Goal: Task Accomplishment & Management: Manage account settings

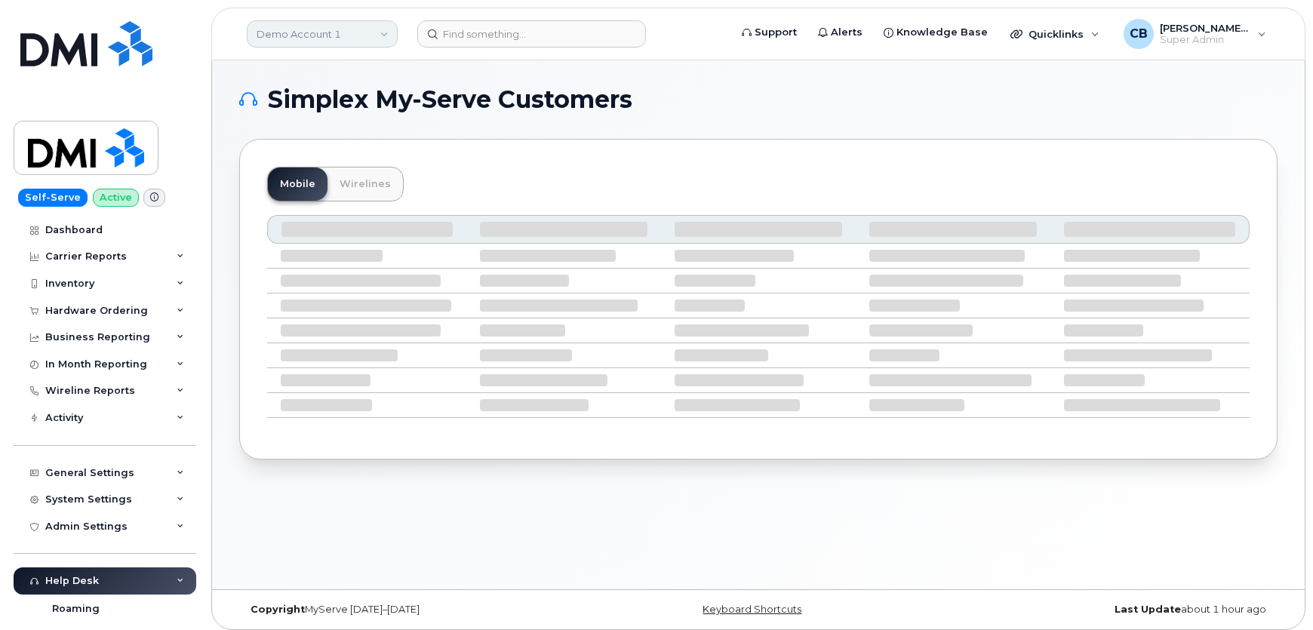
click at [298, 40] on link "Demo Account 1" at bounding box center [322, 33] width 151 height 27
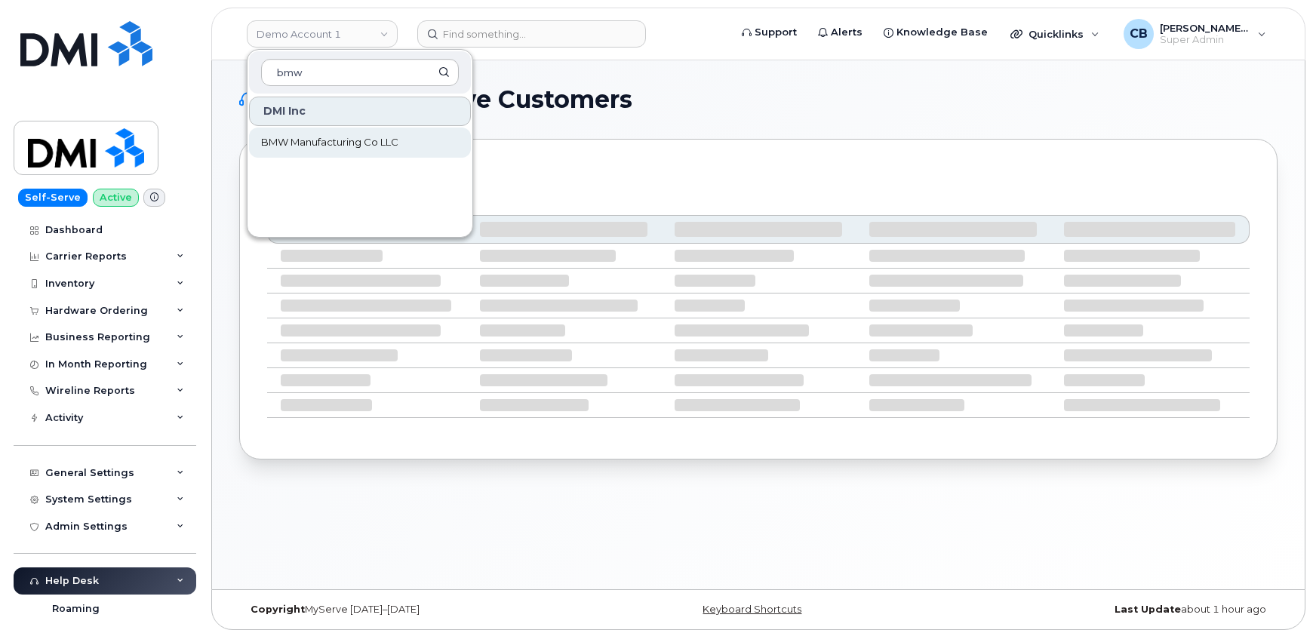
type input "bmw"
click at [303, 143] on span "BMW Manufacturing Co LLC" at bounding box center [329, 142] width 137 height 15
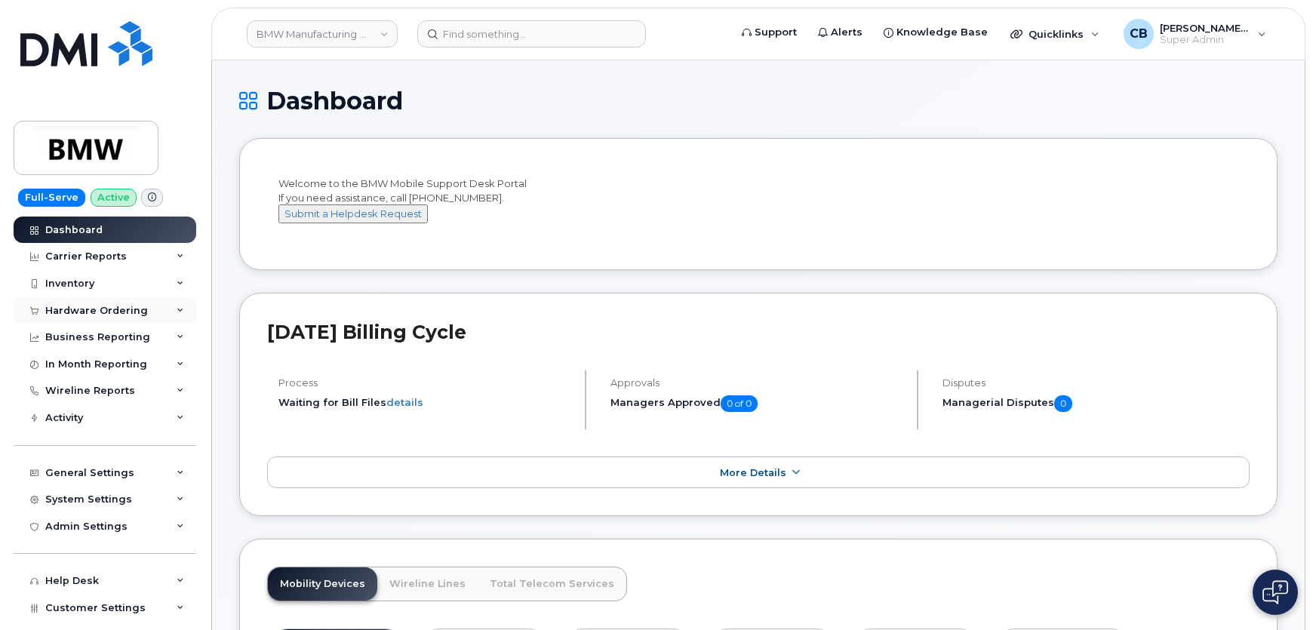
click at [122, 305] on div "Hardware Ordering" at bounding box center [96, 311] width 103 height 12
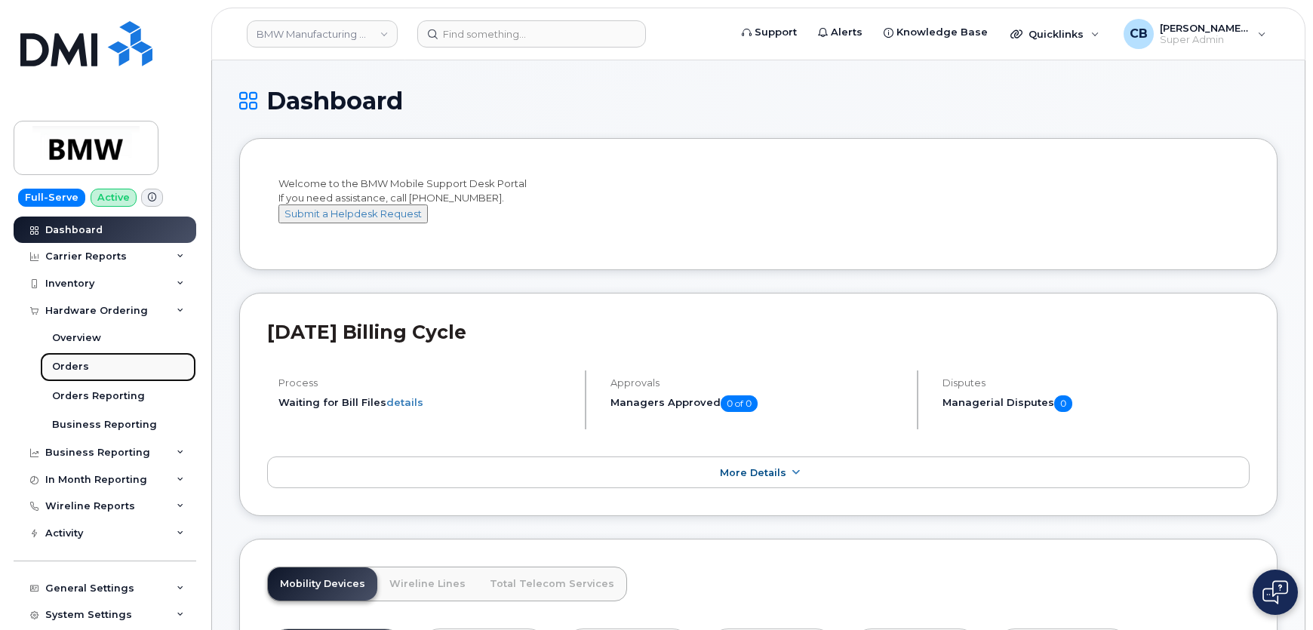
click at [81, 367] on div "Orders" at bounding box center [70, 367] width 37 height 14
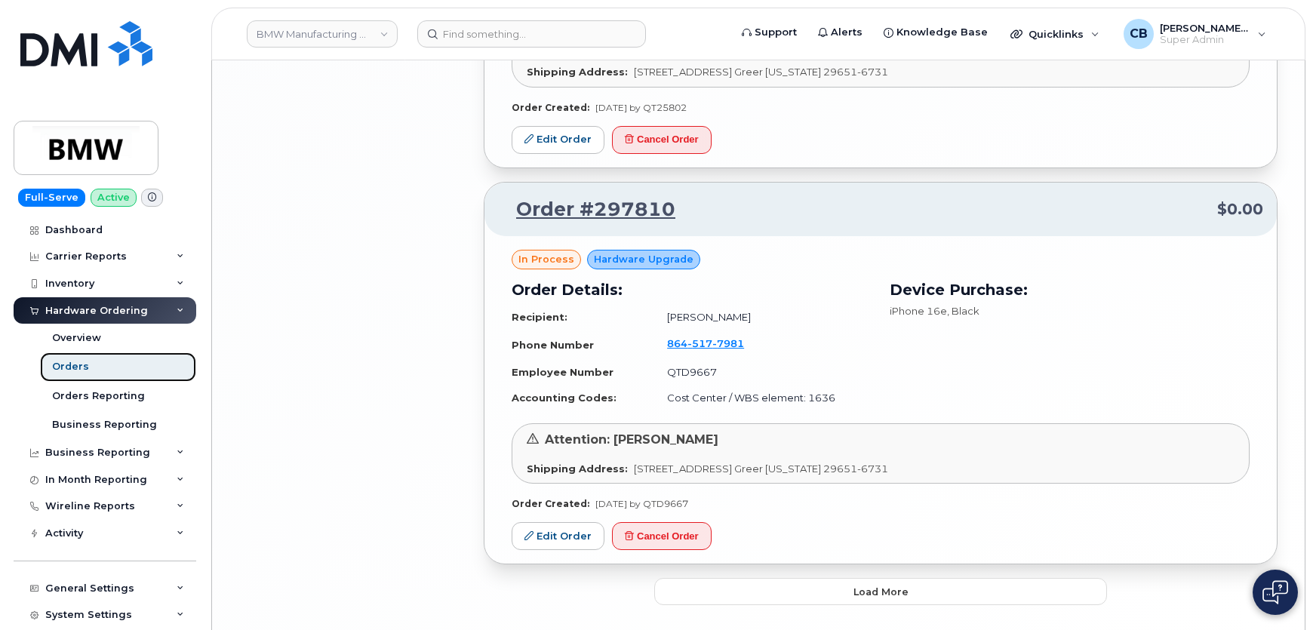
scroll to position [2917, 0]
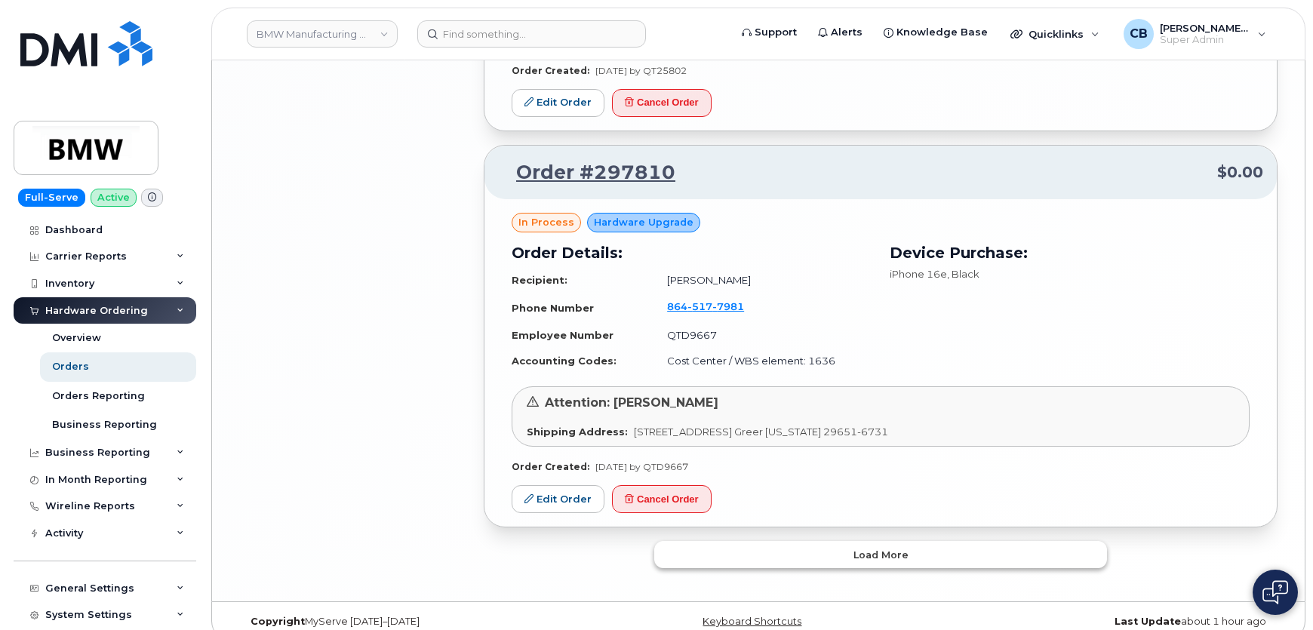
click at [834, 541] on button "Load more" at bounding box center [880, 554] width 453 height 27
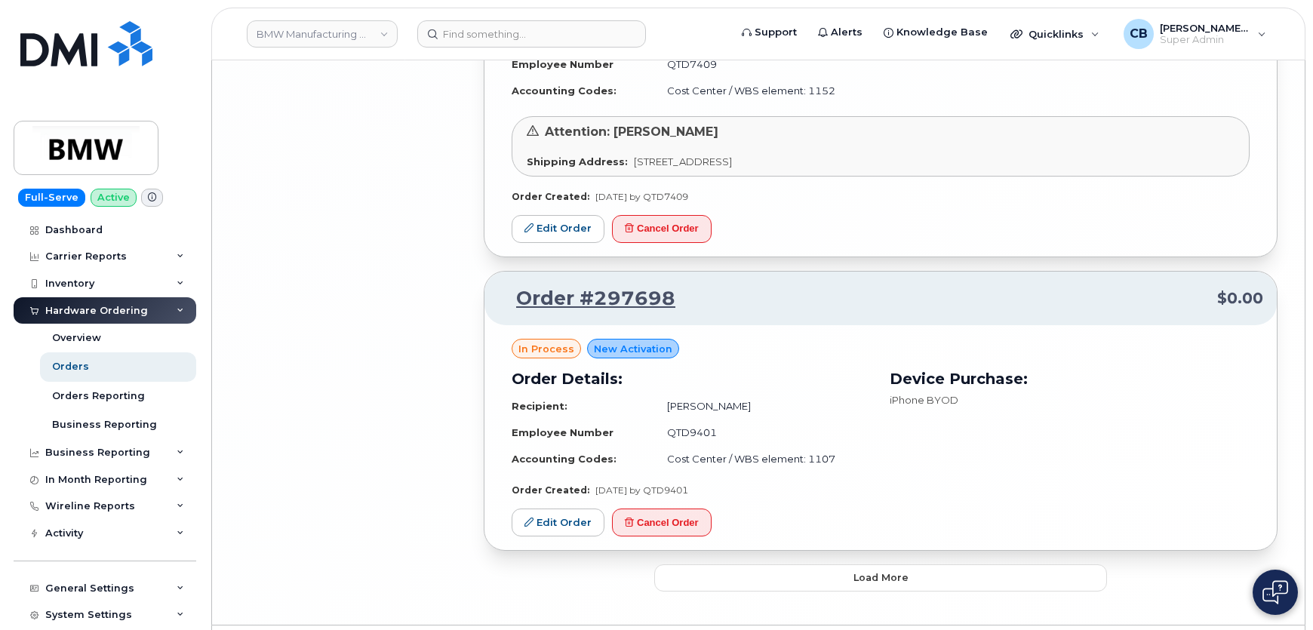
scroll to position [5971, 0]
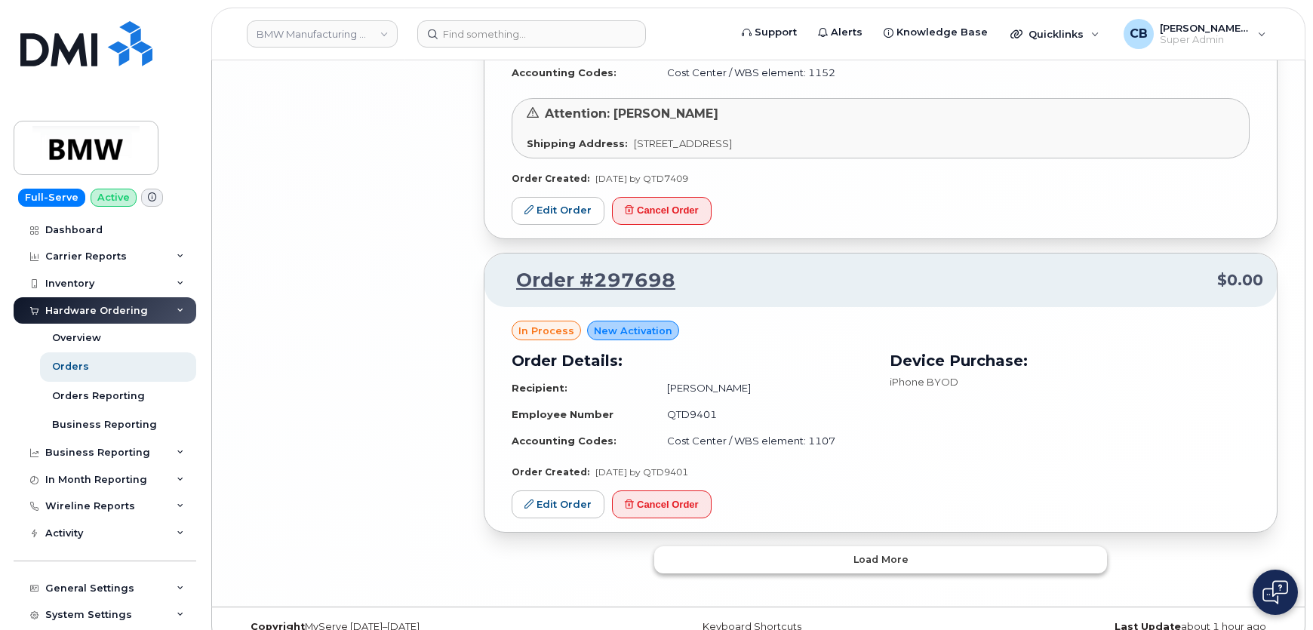
click at [877, 552] on span "Load more" at bounding box center [880, 559] width 55 height 14
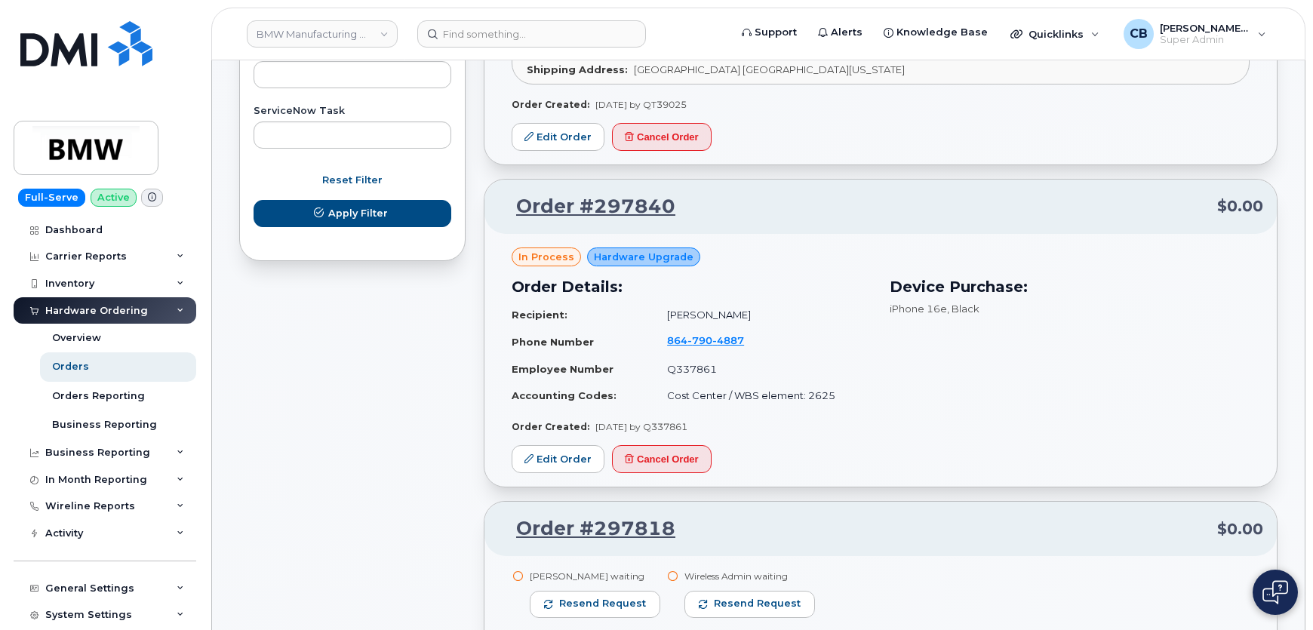
scroll to position [960, 0]
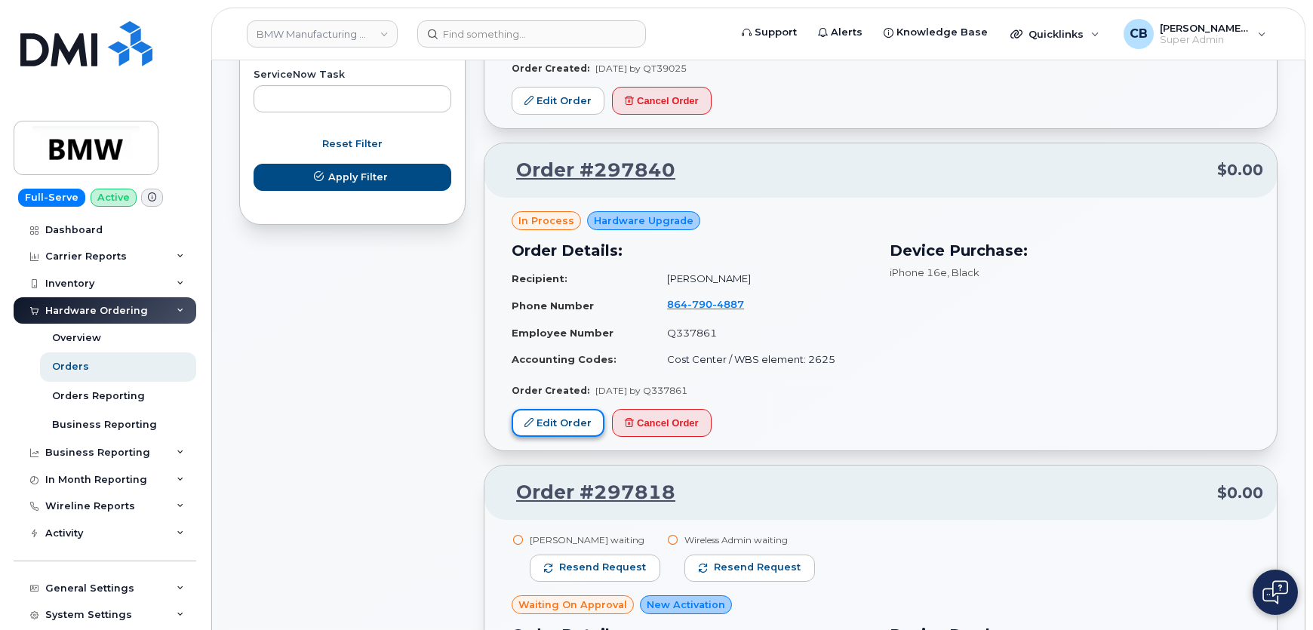
click at [552, 409] on link "Edit Order" at bounding box center [557, 423] width 93 height 28
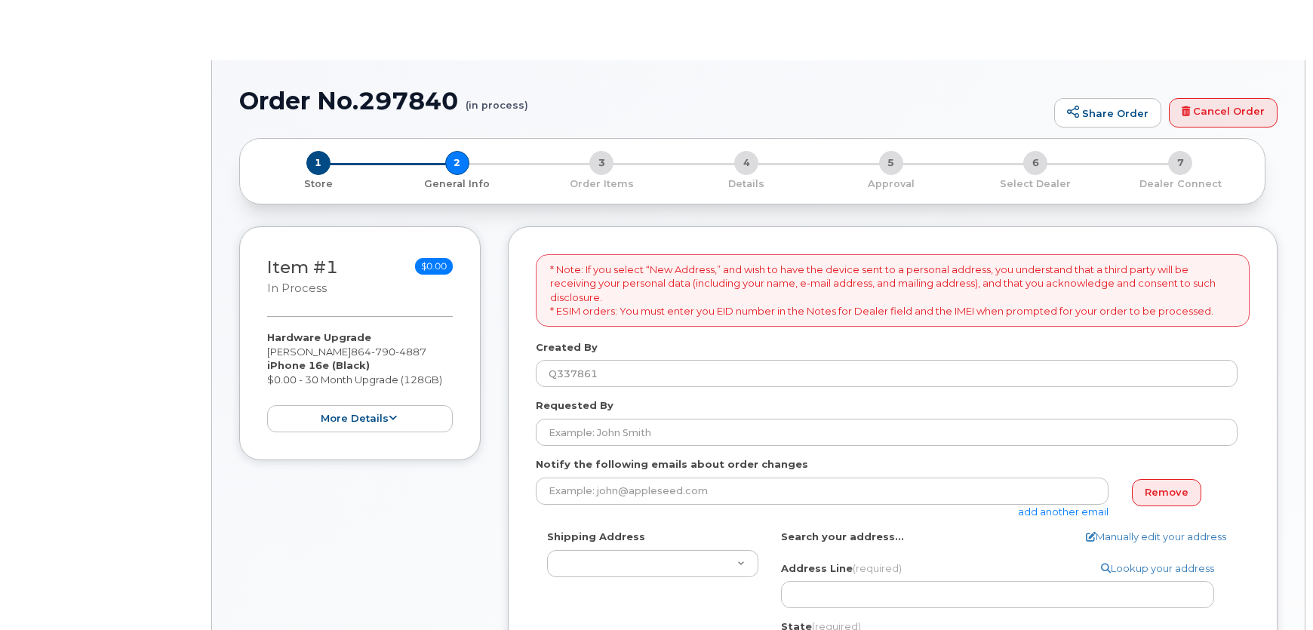
select select
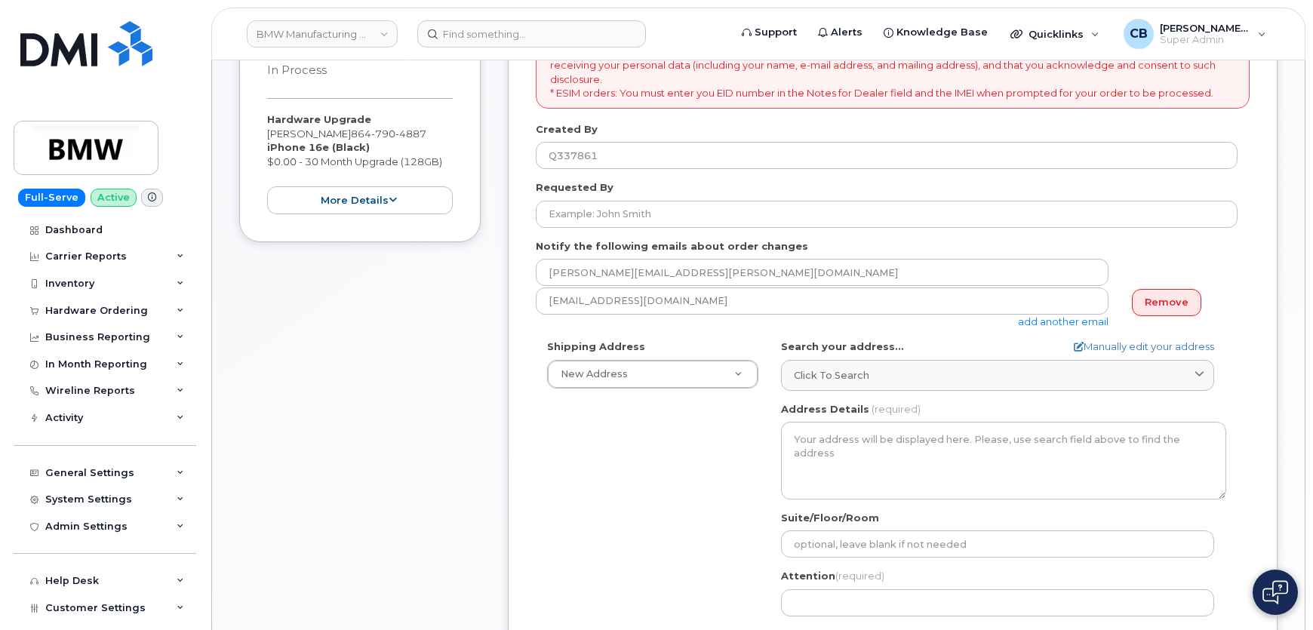
scroll to position [137, 0]
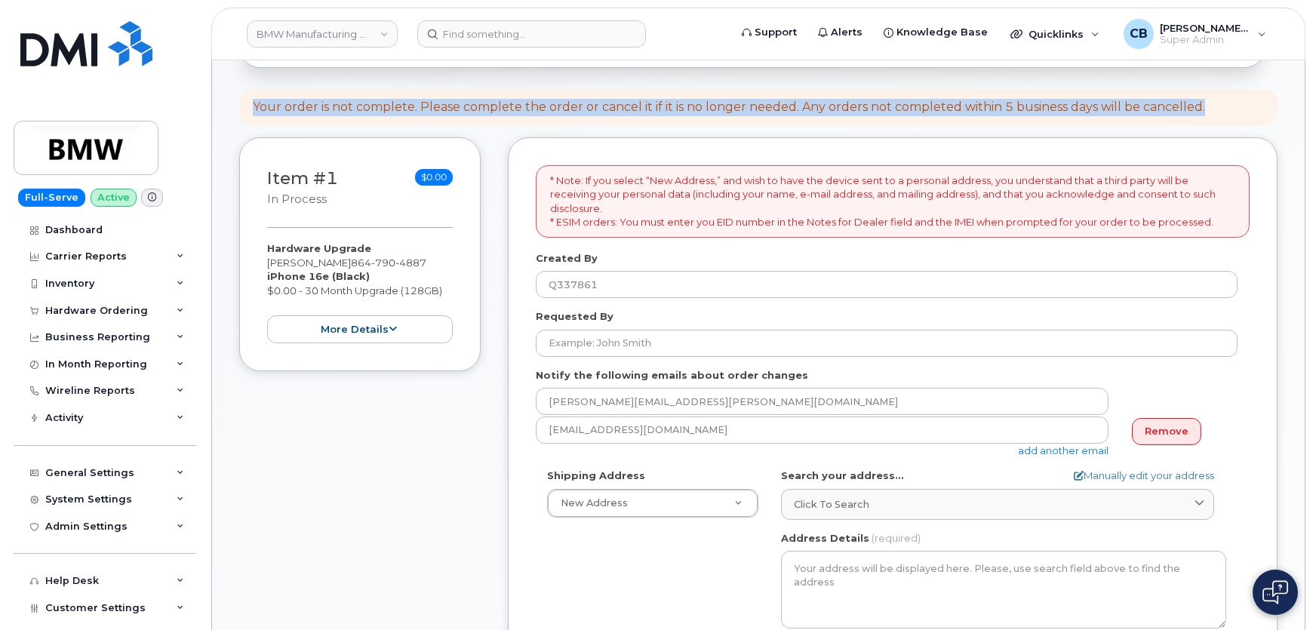
drag, startPoint x: 253, startPoint y: 109, endPoint x: 1214, endPoint y: 102, distance: 961.0
click at [1214, 102] on div "Your order is not complete. Please complete the order or cancel it if it is no …" at bounding box center [758, 107] width 1038 height 35
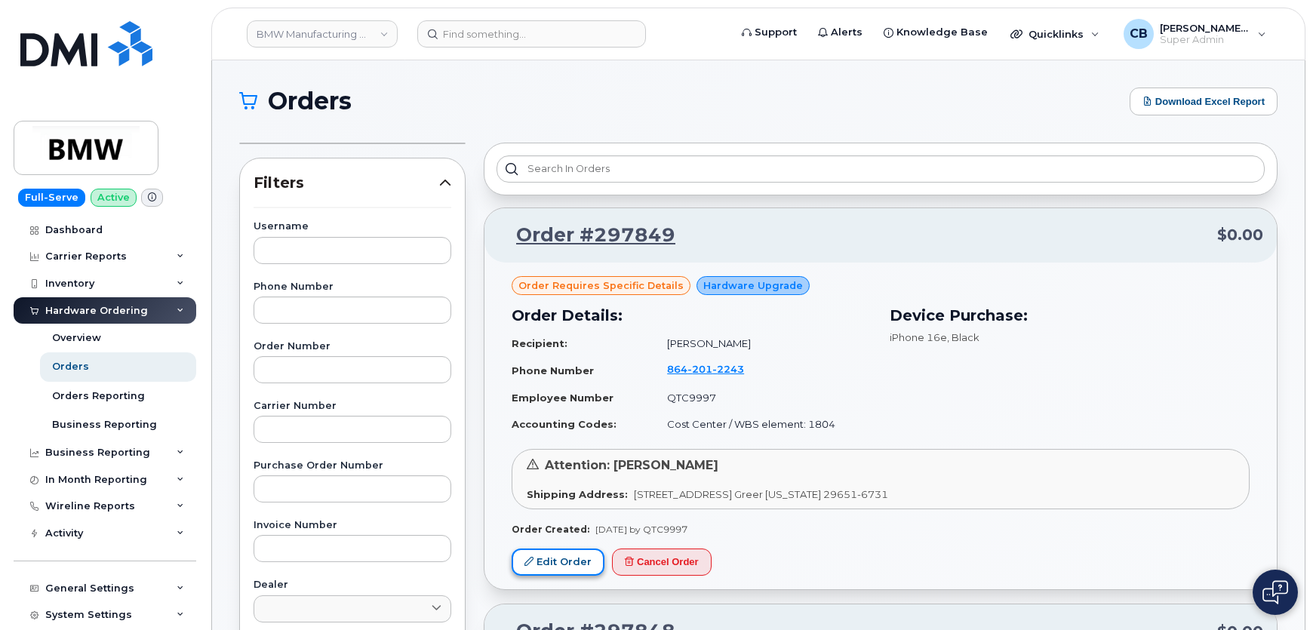
click at [547, 554] on link "Edit Order" at bounding box center [557, 562] width 93 height 28
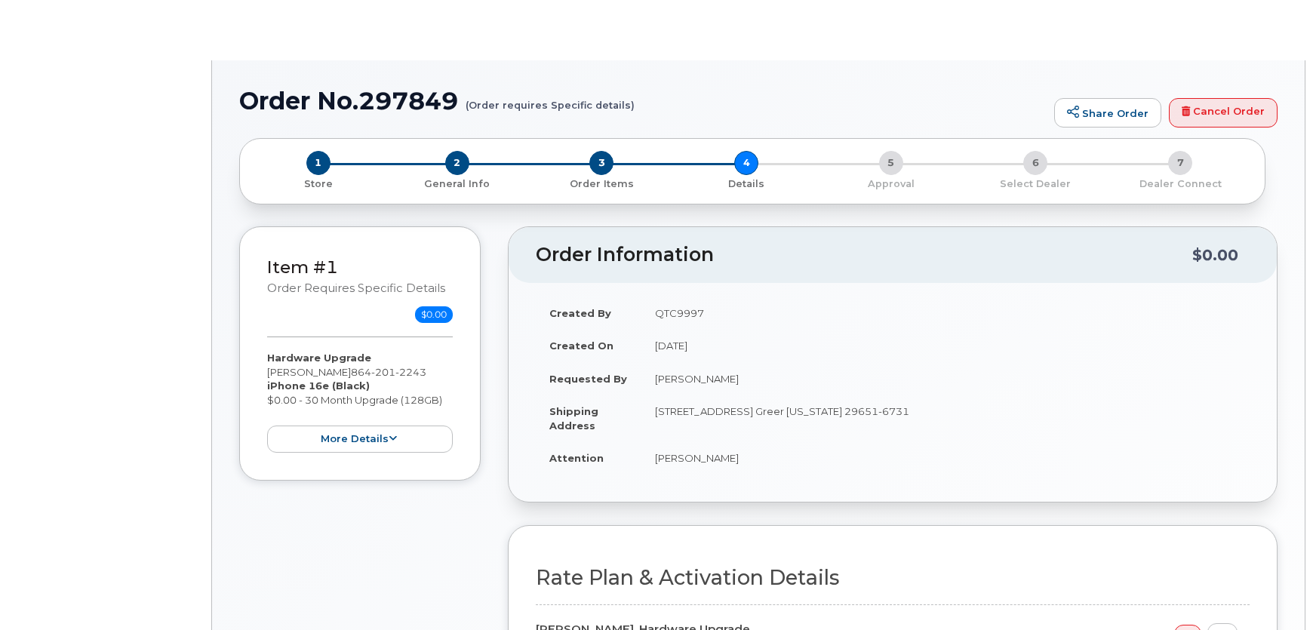
select select "Bus Unl Phone"
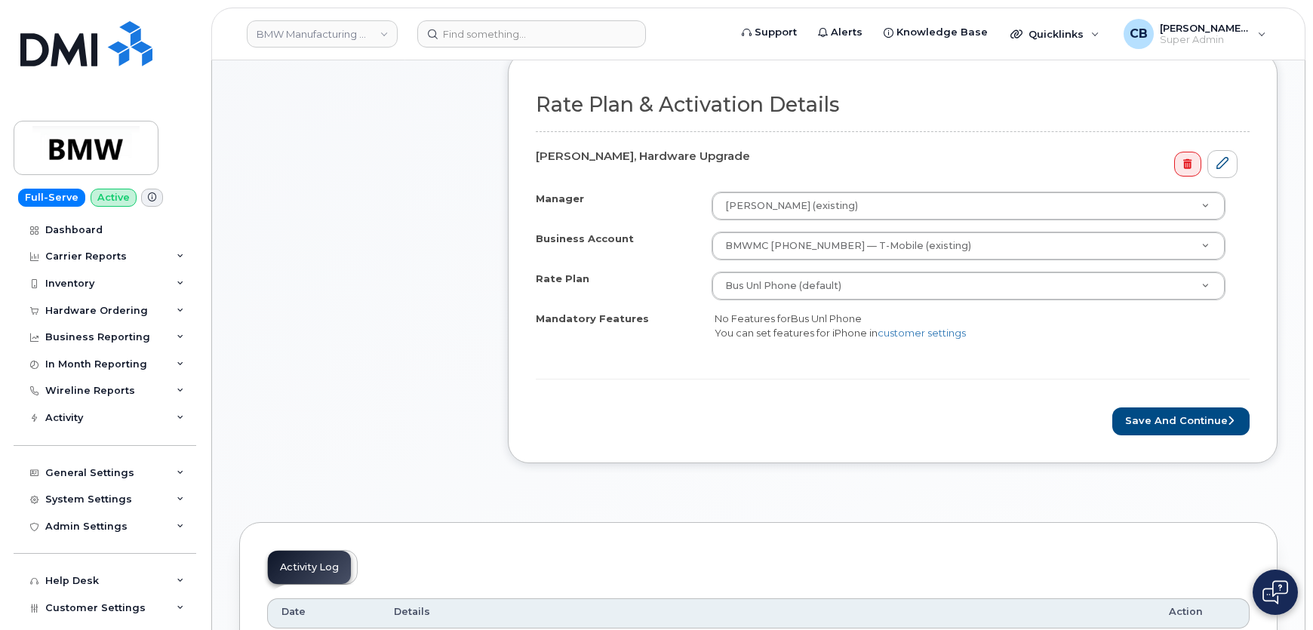
scroll to position [548, 0]
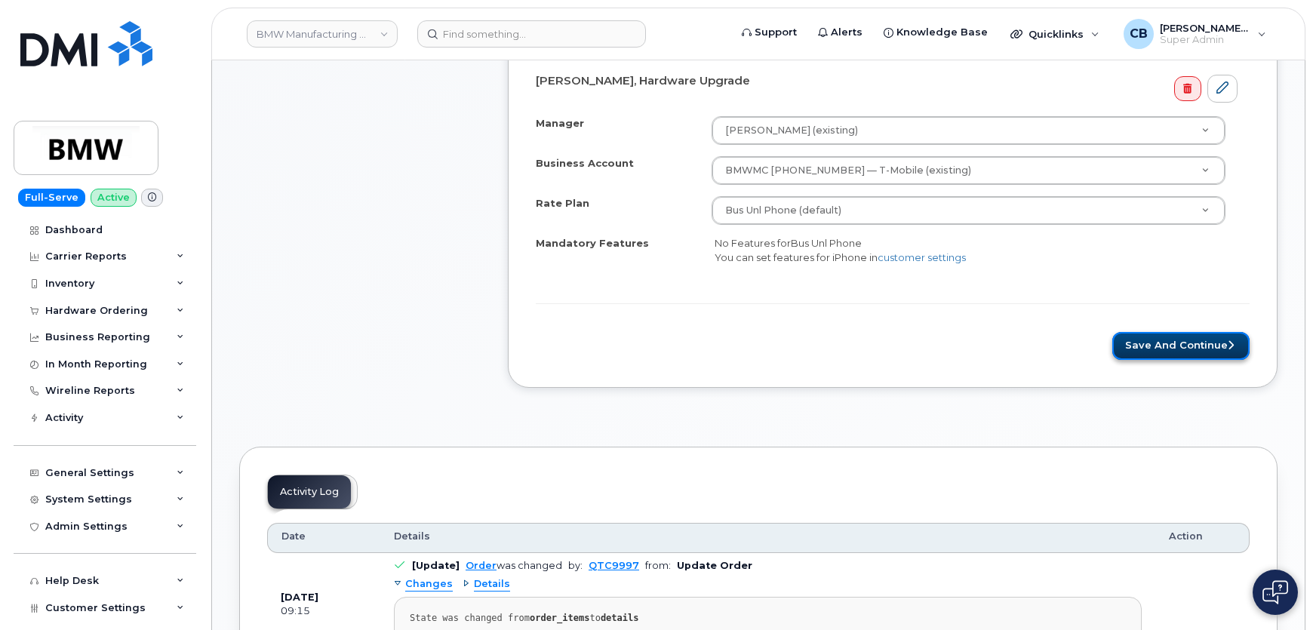
click at [1145, 336] on button "Save and Continue" at bounding box center [1180, 346] width 137 height 28
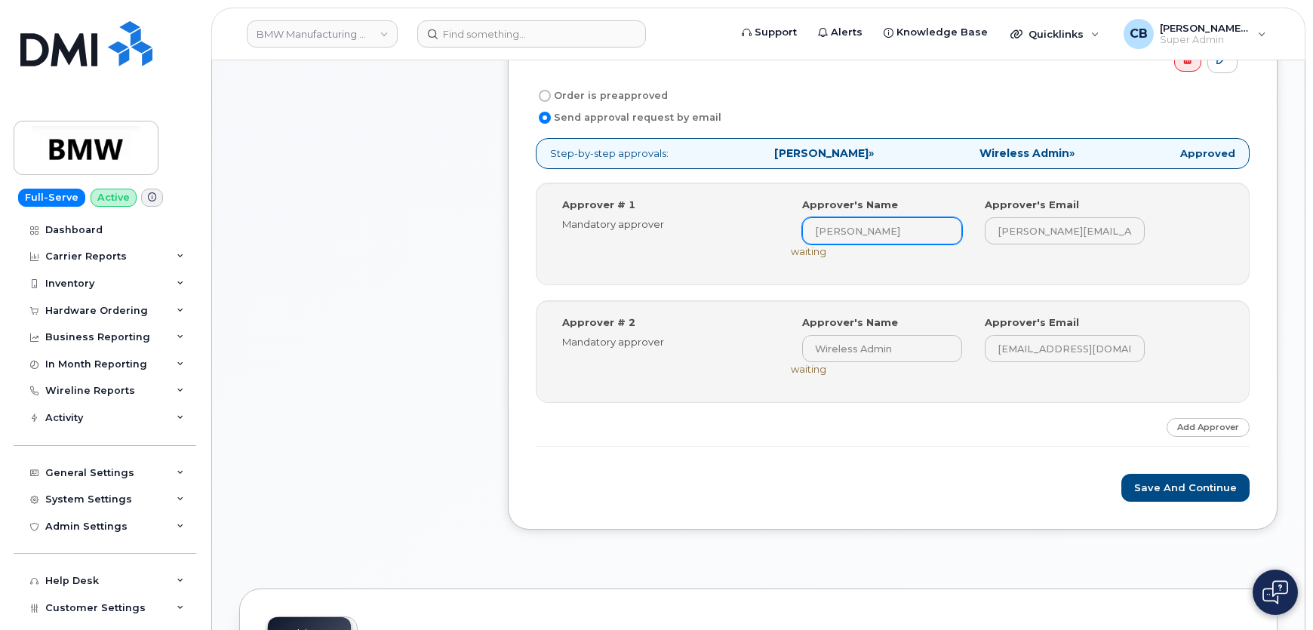
scroll to position [548, 0]
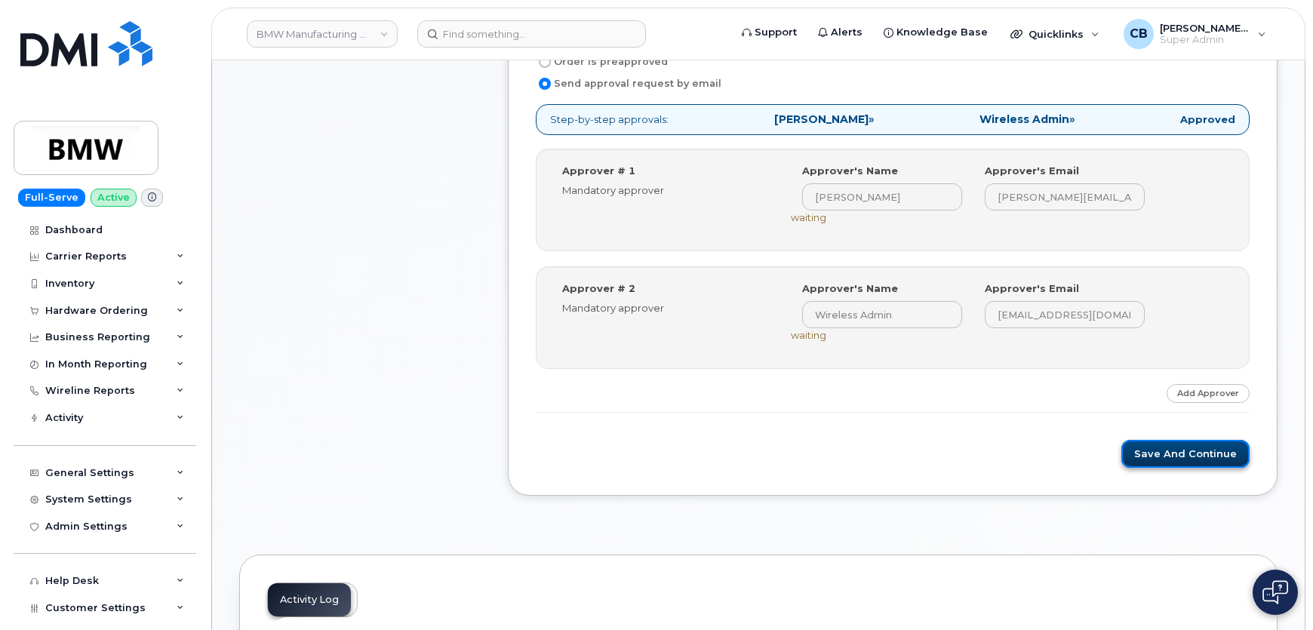
click at [1152, 451] on button "Save and Continue" at bounding box center [1185, 454] width 128 height 28
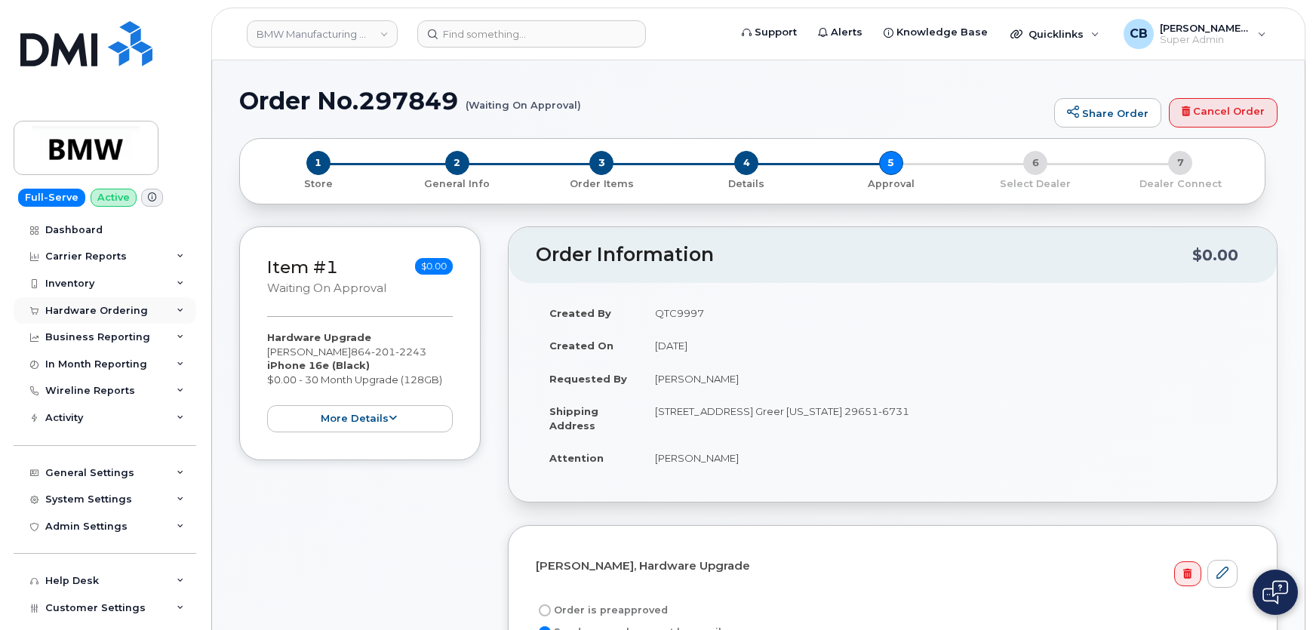
click at [72, 305] on div "Hardware Ordering" at bounding box center [96, 311] width 103 height 12
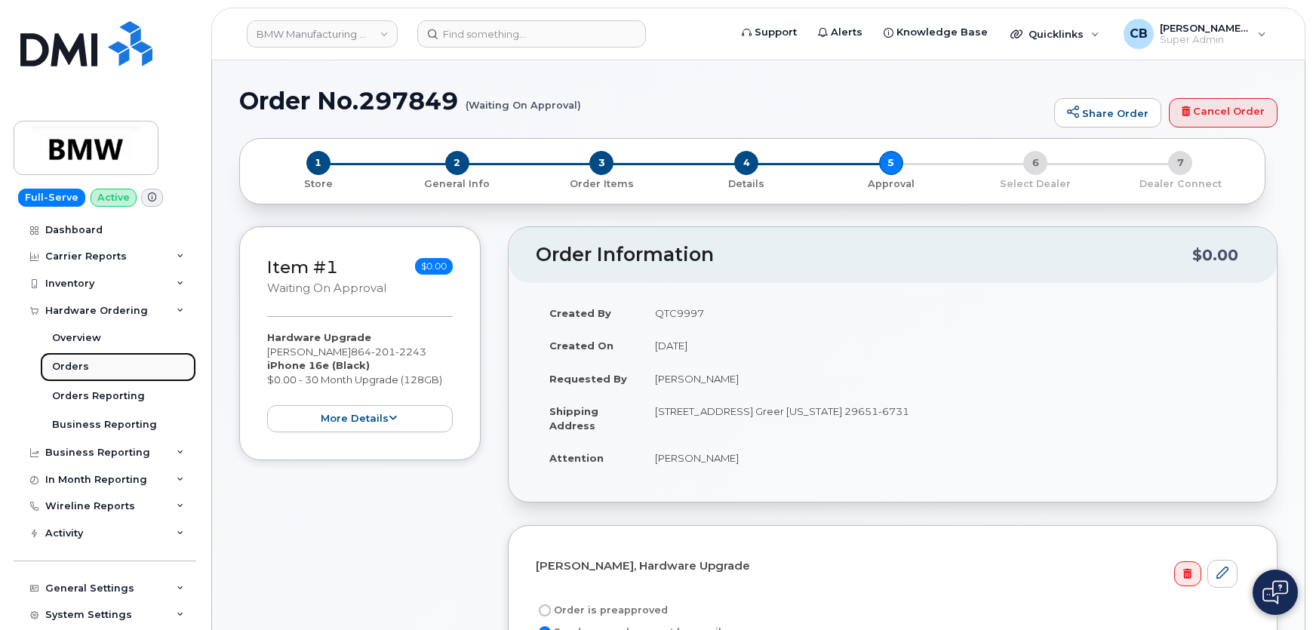
click at [69, 371] on div "Orders" at bounding box center [70, 367] width 37 height 14
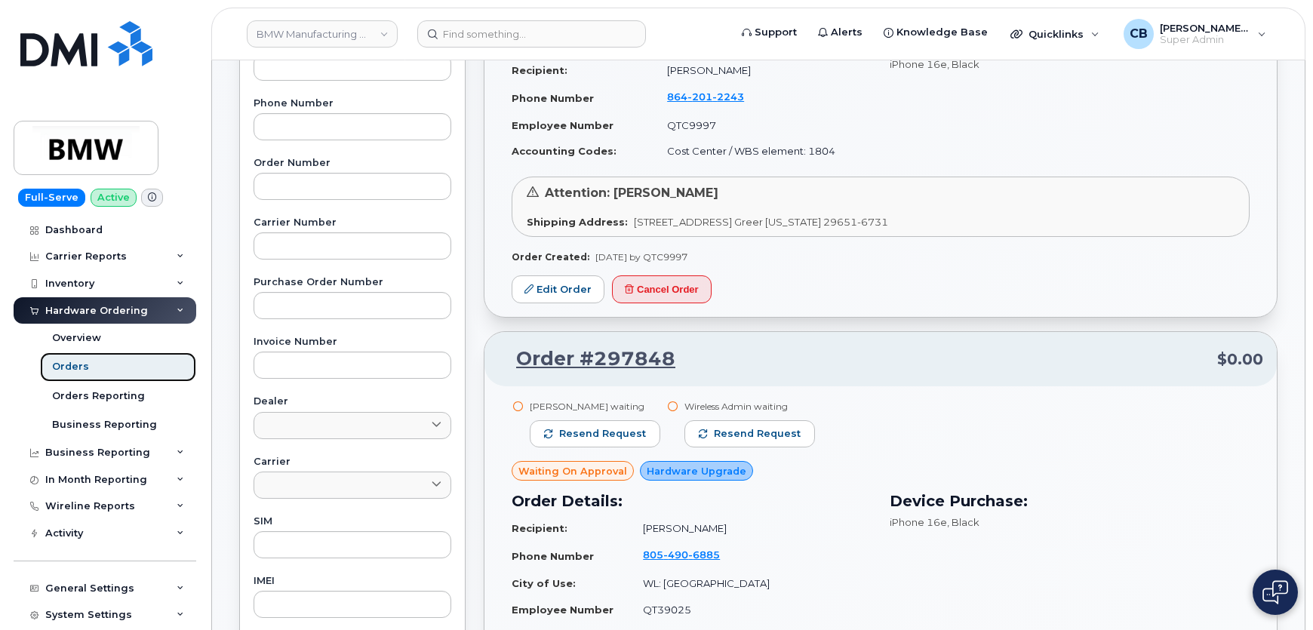
scroll to position [235, 0]
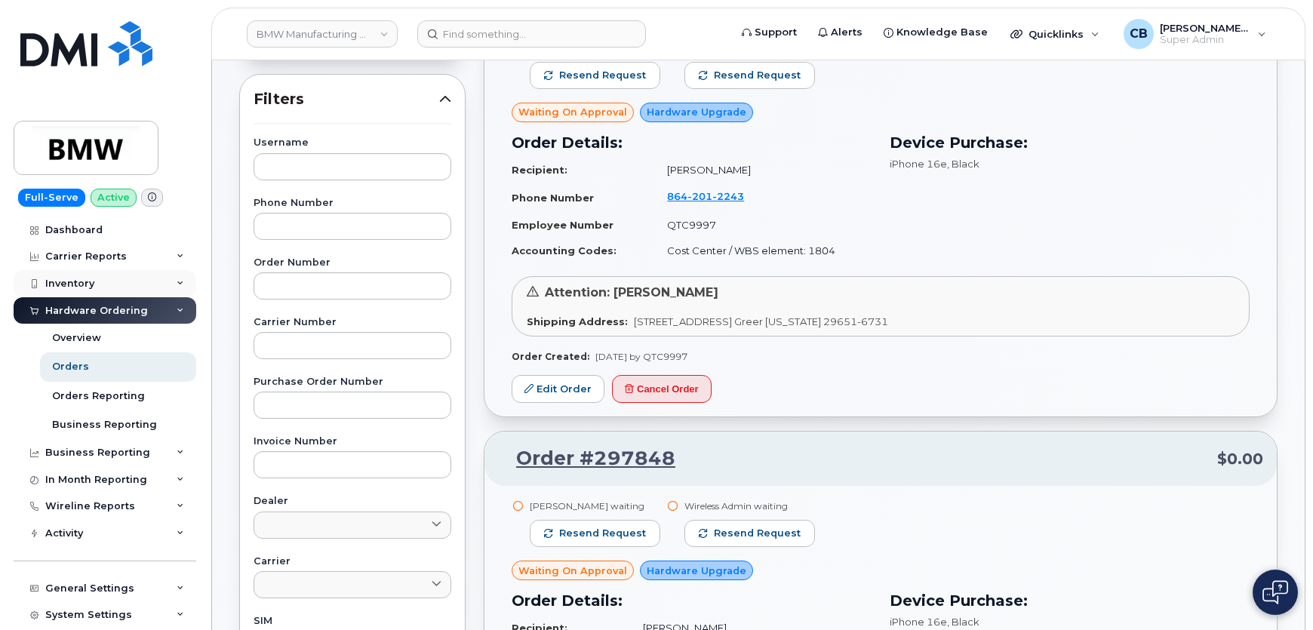
click at [69, 286] on div "Inventory" at bounding box center [69, 284] width 49 height 12
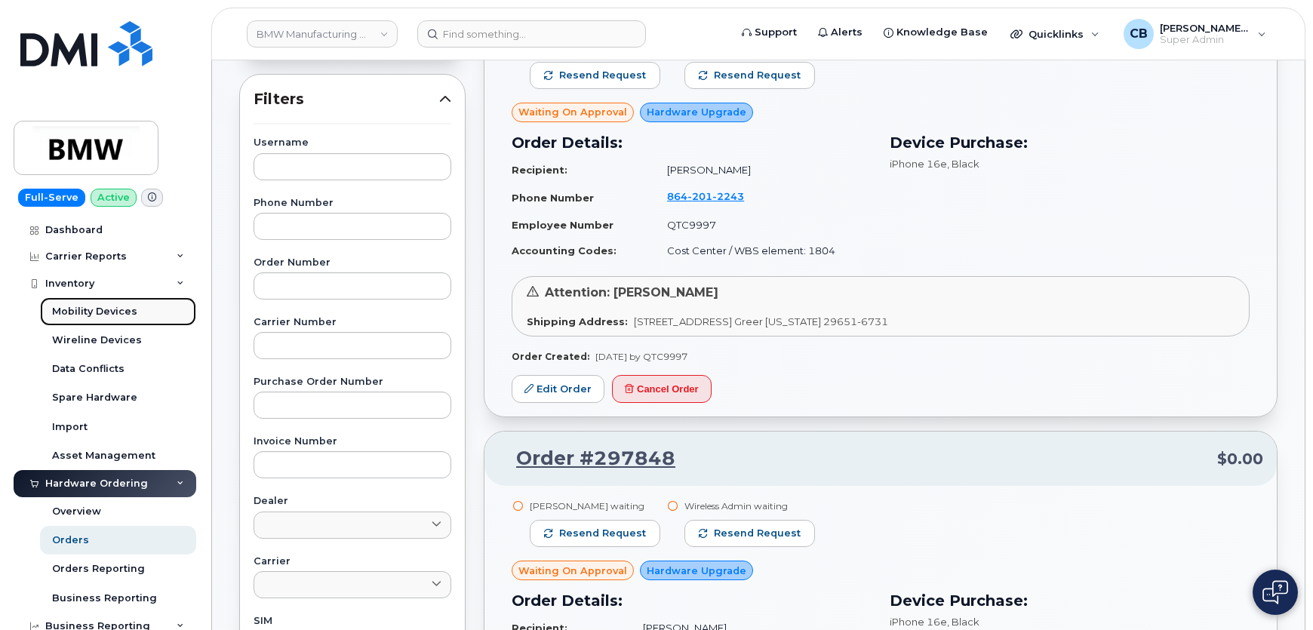
click at [63, 310] on div "Mobility Devices" at bounding box center [94, 312] width 85 height 14
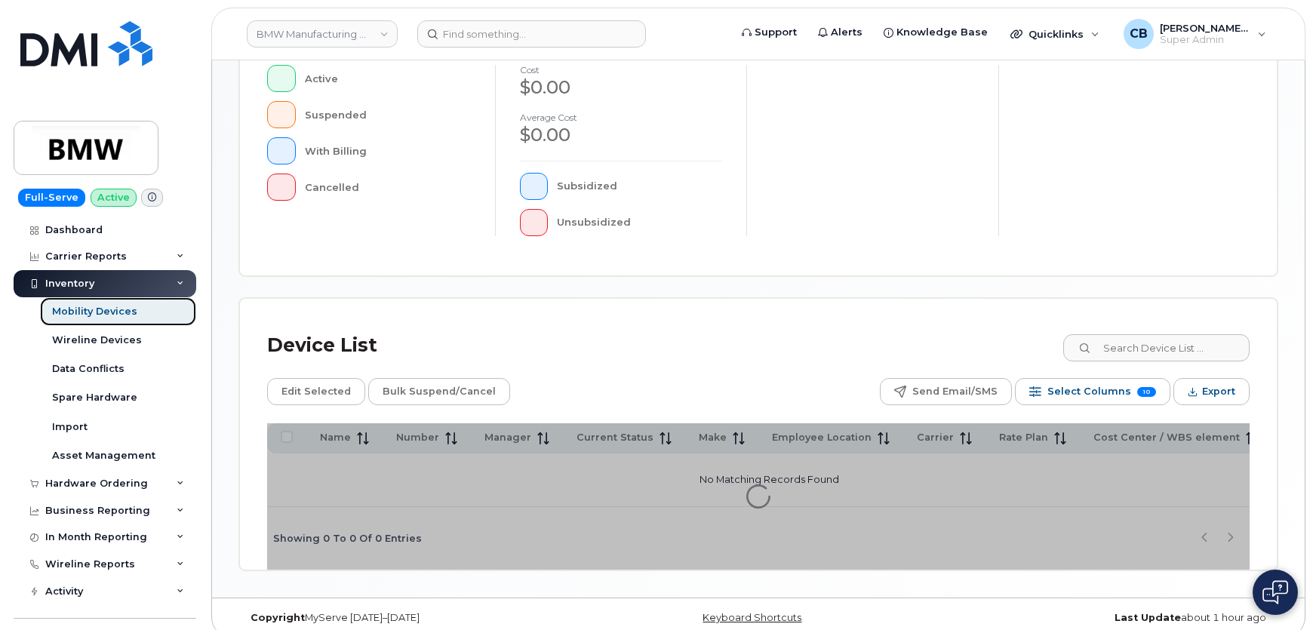
scroll to position [406, 0]
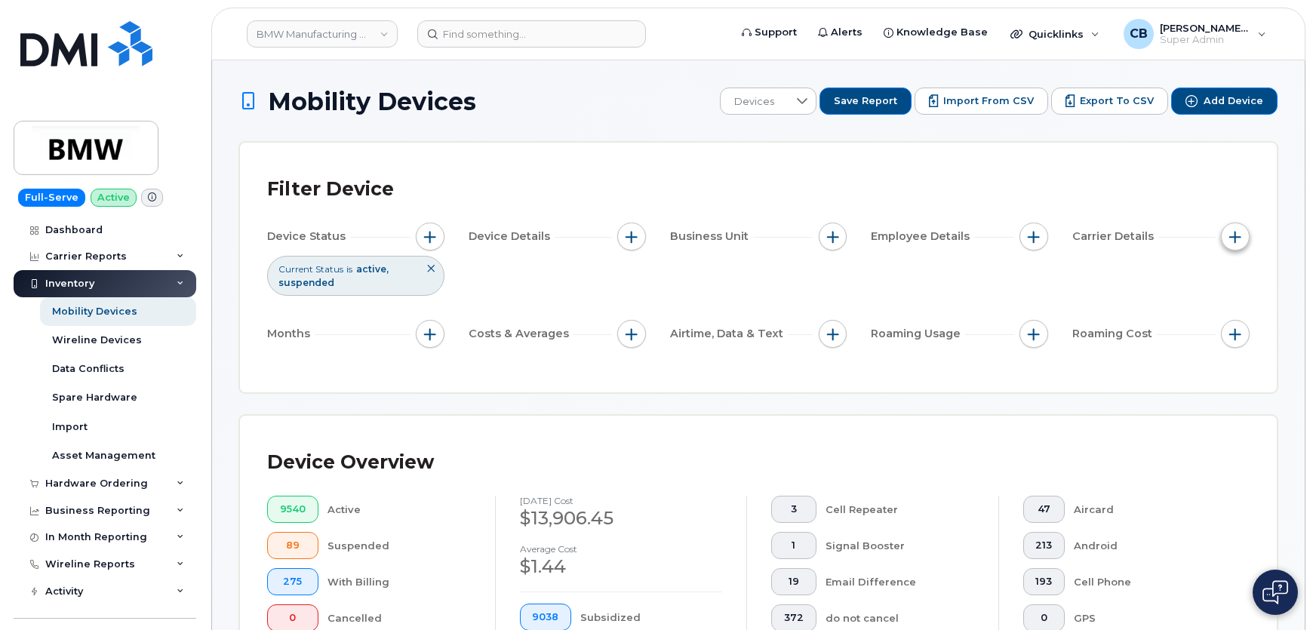
click at [1242, 234] on button "button" at bounding box center [1235, 237] width 29 height 29
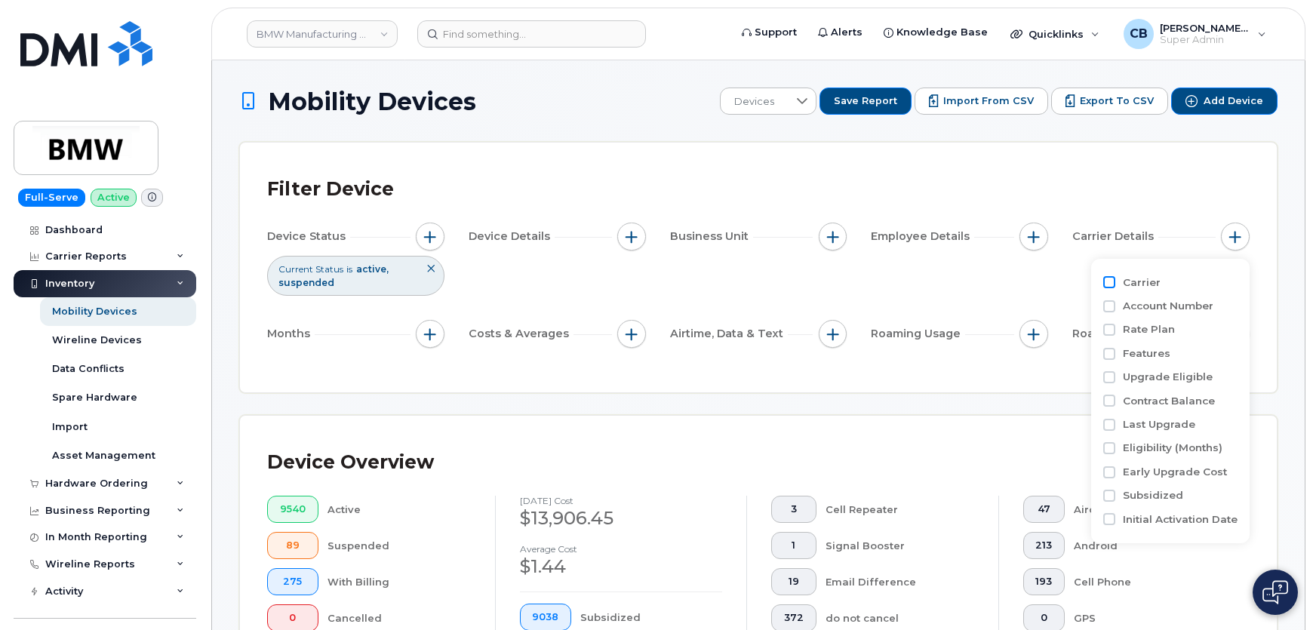
click at [1111, 277] on input "Carrier" at bounding box center [1109, 282] width 12 height 12
checkbox input "true"
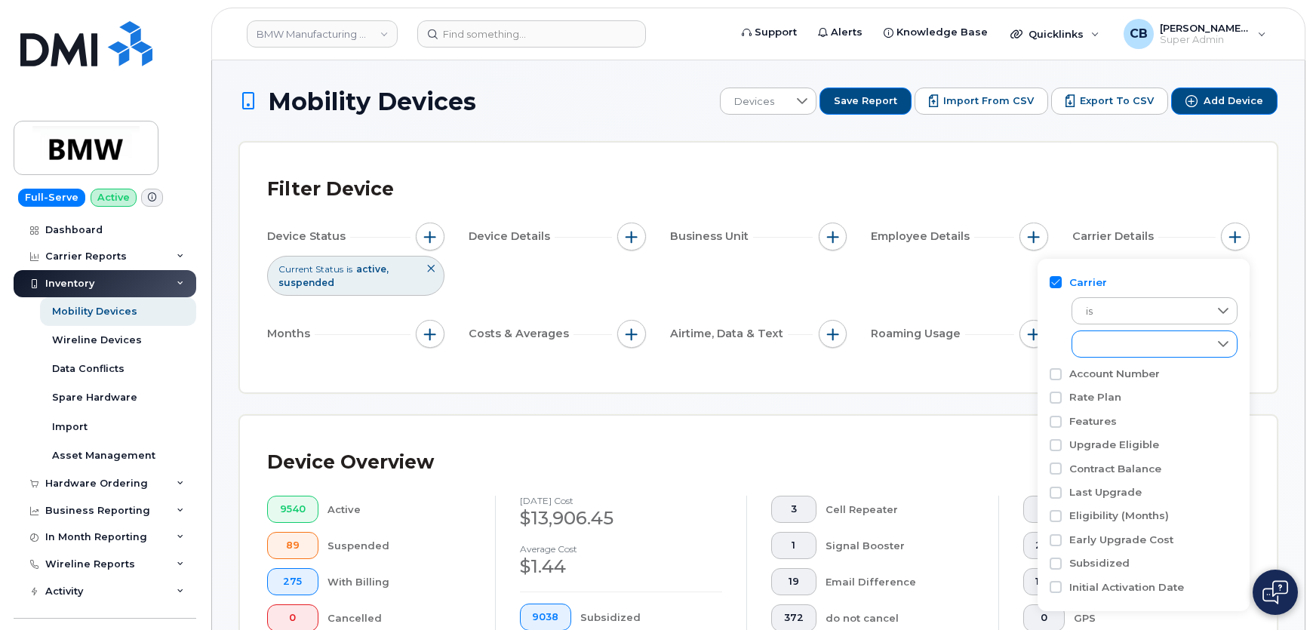
click at [1116, 341] on div "empty" at bounding box center [1140, 344] width 136 height 26
click at [1088, 404] on input "AT&T Wireless" at bounding box center [1089, 410] width 12 height 12
checkbox input "true"
click at [1045, 170] on div "Filter Device" at bounding box center [758, 189] width 982 height 39
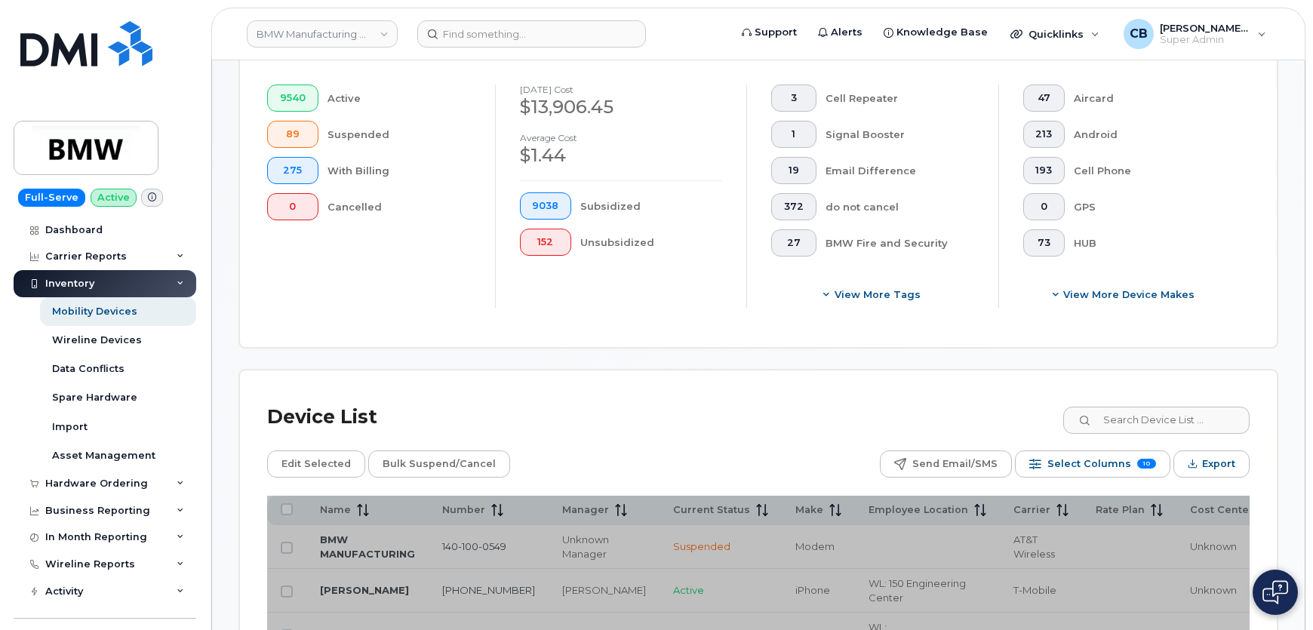
scroll to position [686, 0]
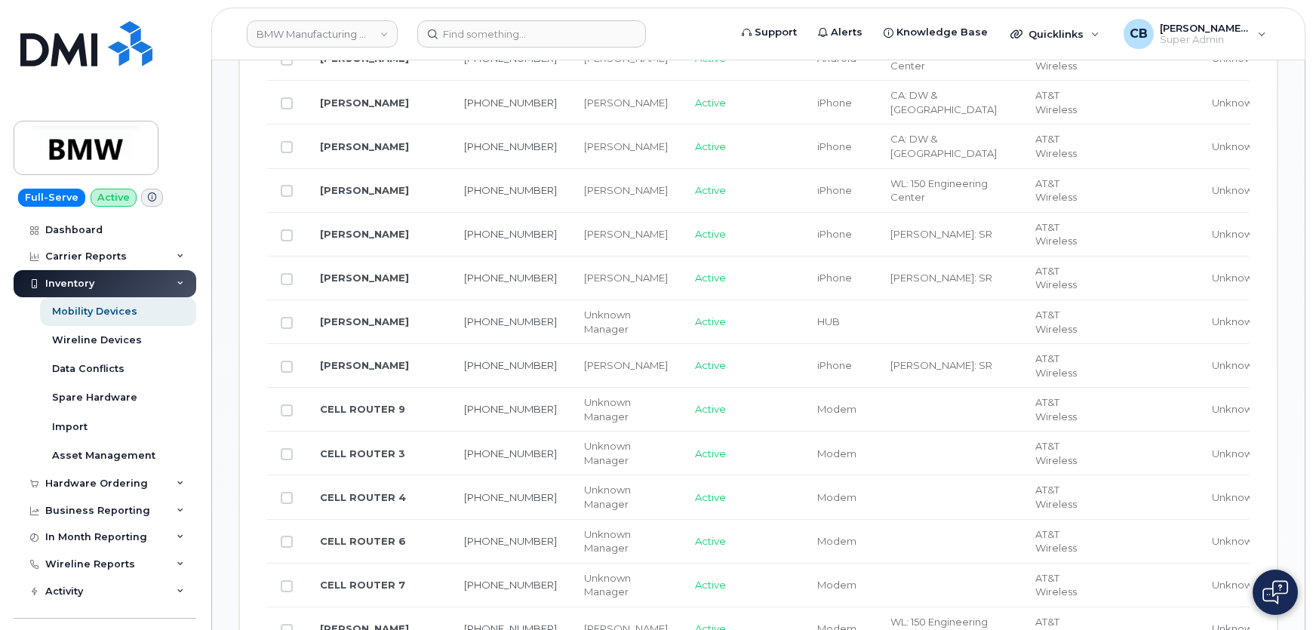
scroll to position [960, 0]
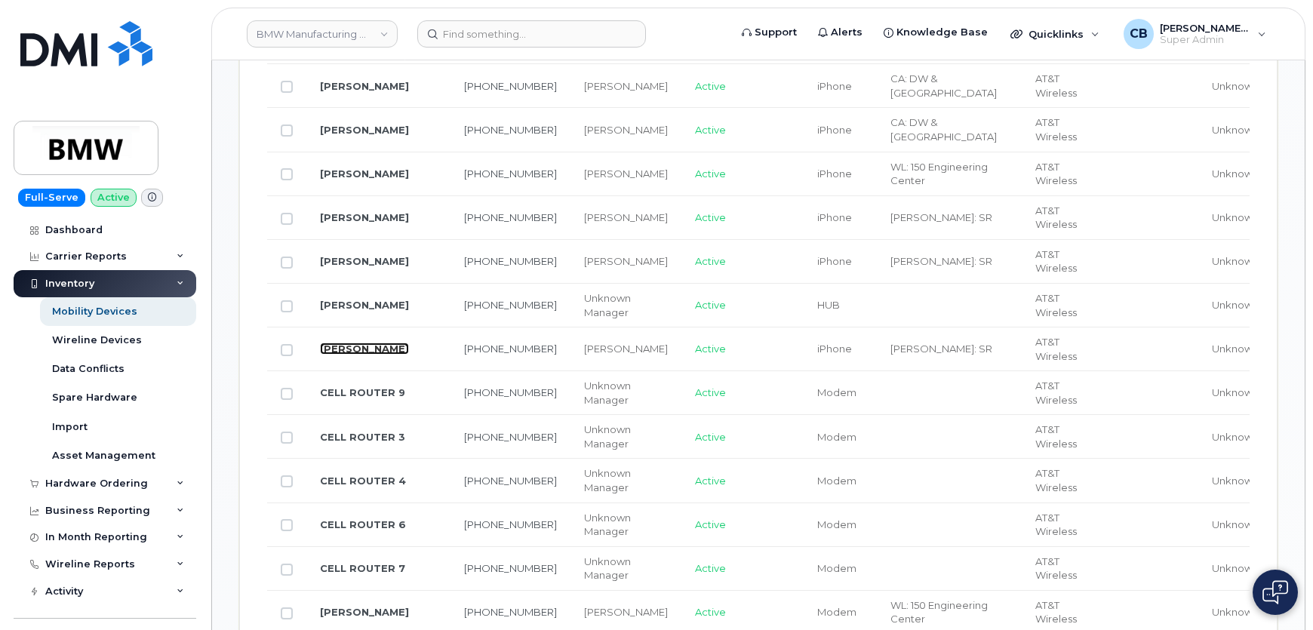
click at [333, 342] on link "[PERSON_NAME]" at bounding box center [364, 348] width 89 height 12
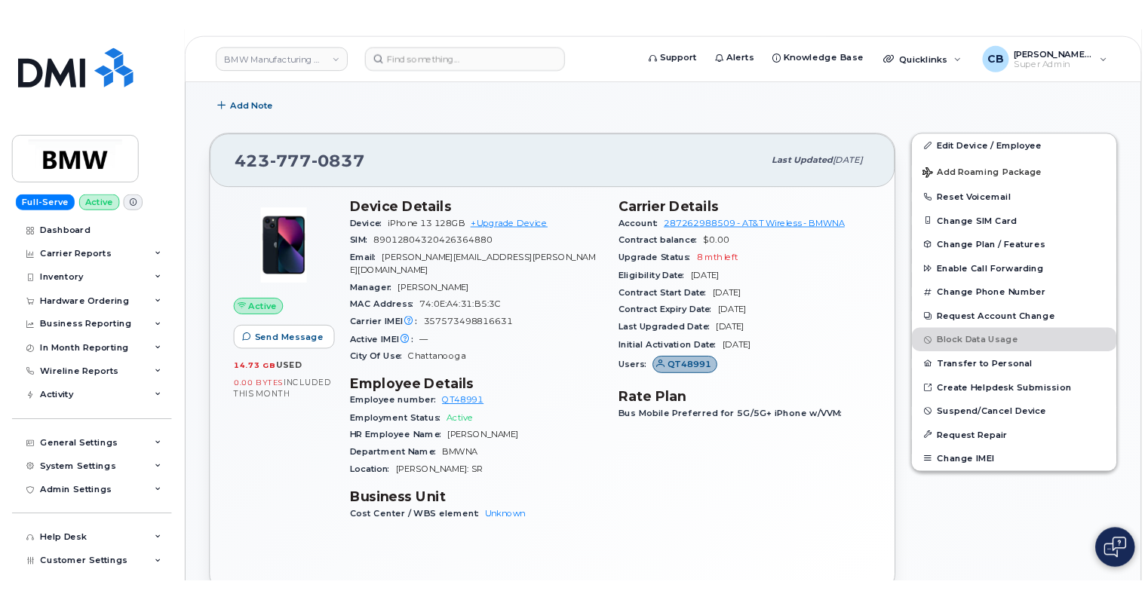
scroll to position [274, 0]
